Goal: Check status

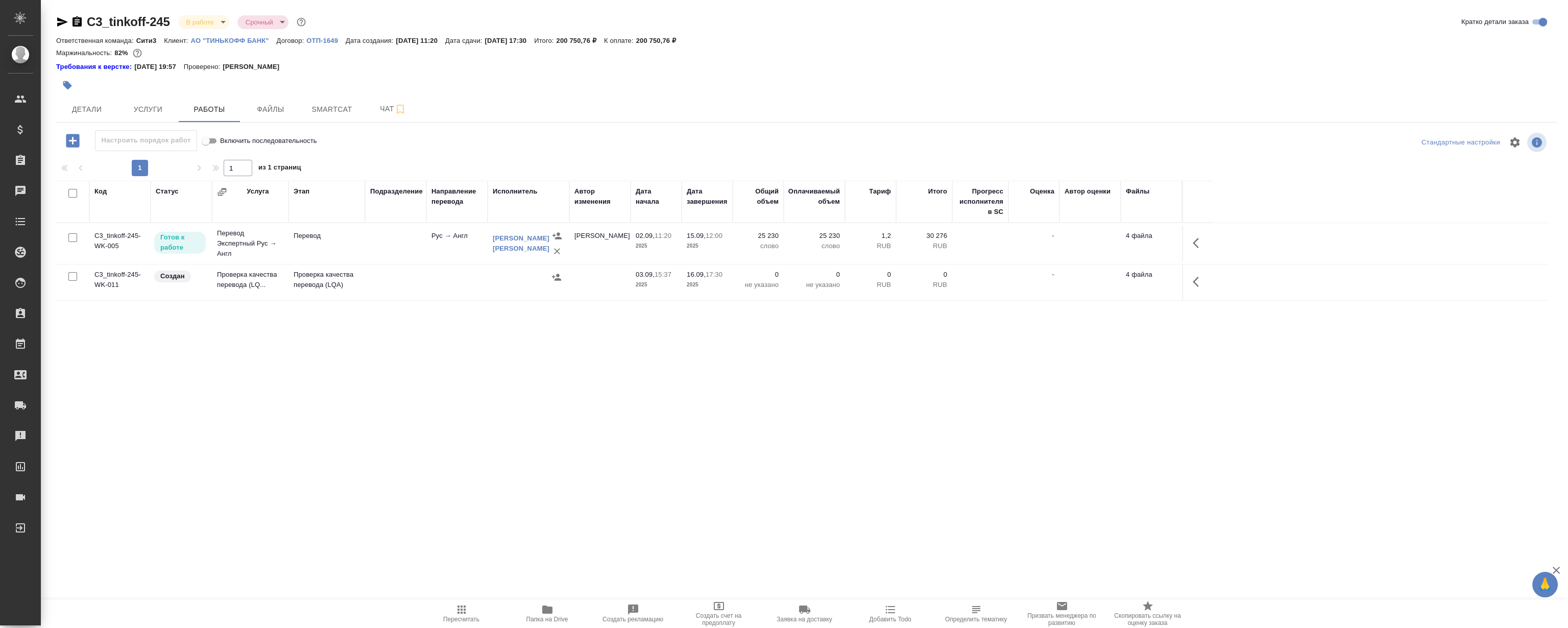
click at [272, 404] on div "Код Статус Услуга Этап Подразделение Направление перевода Исполнитель Автор изм…" at bounding box center [802, 295] width 1493 height 229
click at [311, 420] on div "C3_tinkoff-245 В работе inProgress Срочный urgent Кратко детали заказа Ответств…" at bounding box center [806, 218] width 1512 height 436
click at [764, 71] on div "Требования к верстке: [DATE] 19:57 Проверено: [PERSON_NAME]" at bounding box center [806, 67] width 1500 height 11
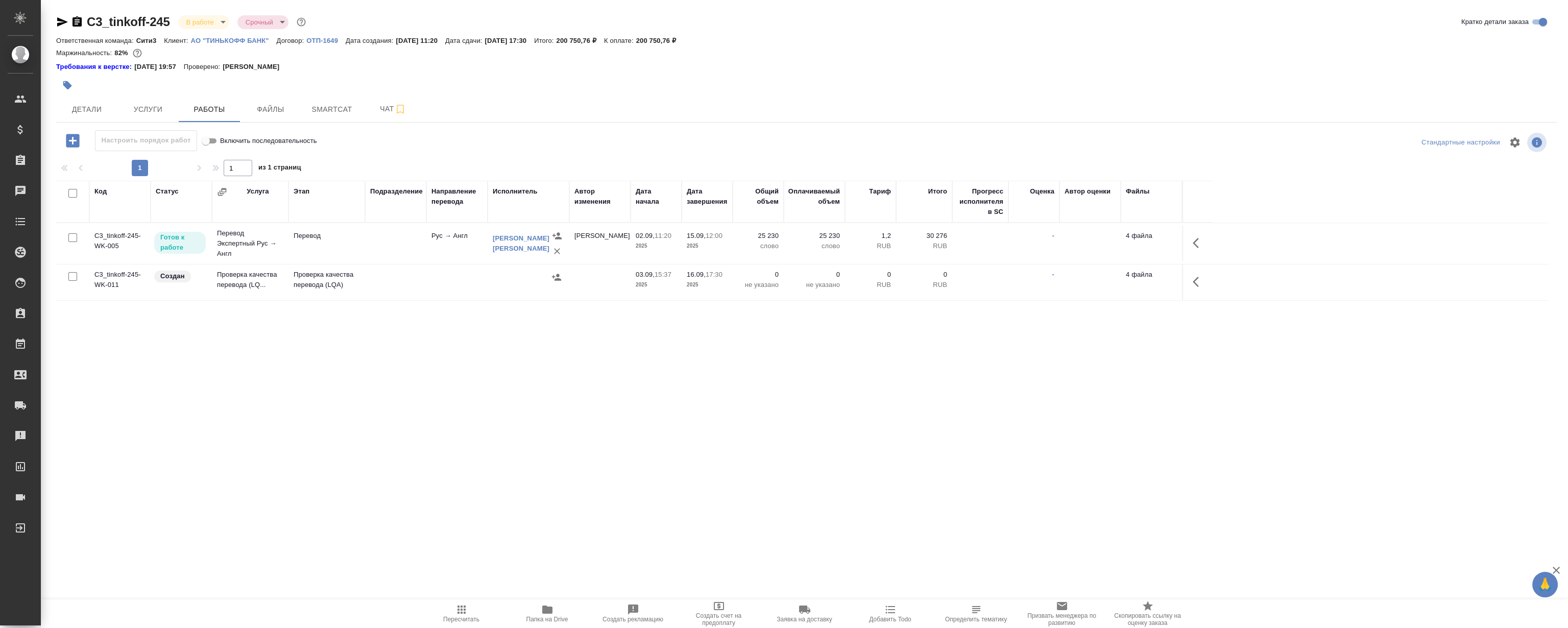
click at [764, 71] on div "Требования к верстке: [DATE] 19:57 Проверено: [PERSON_NAME]" at bounding box center [806, 67] width 1500 height 11
